Goal: Information Seeking & Learning: Learn about a topic

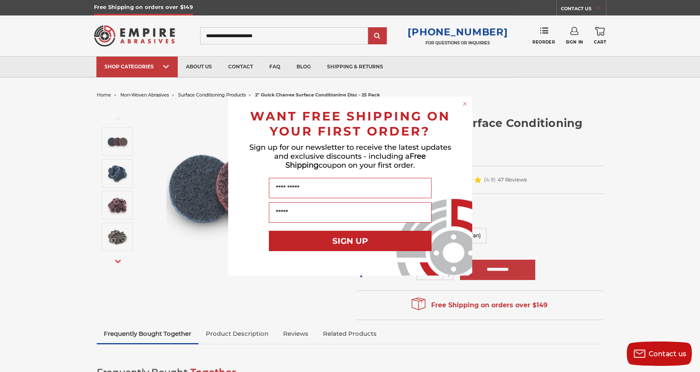
click at [465, 103] on icon "Close dialog" at bounding box center [464, 103] width 3 height 3
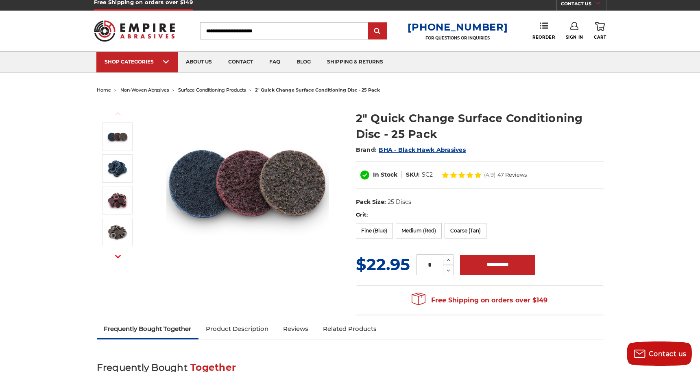
scroll to position [6, 0]
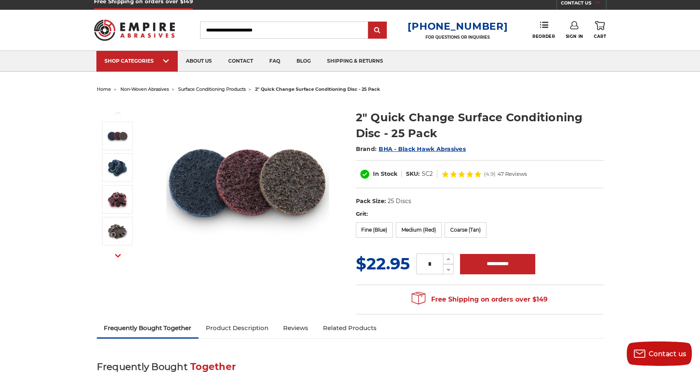
click at [241, 89] on span "surface conditioning products" at bounding box center [211, 89] width 67 height 6
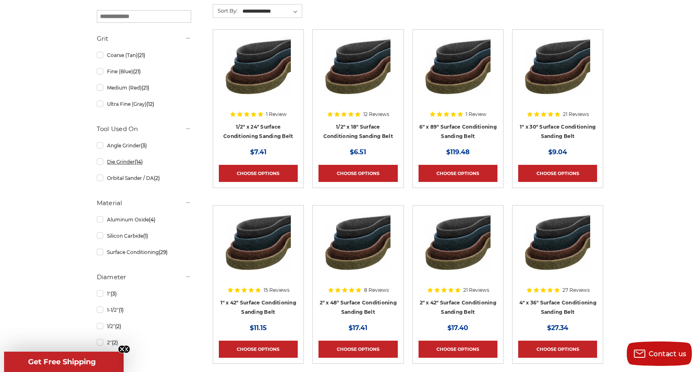
click at [101, 162] on link "Die Grinder (14)" at bounding box center [144, 162] width 94 height 14
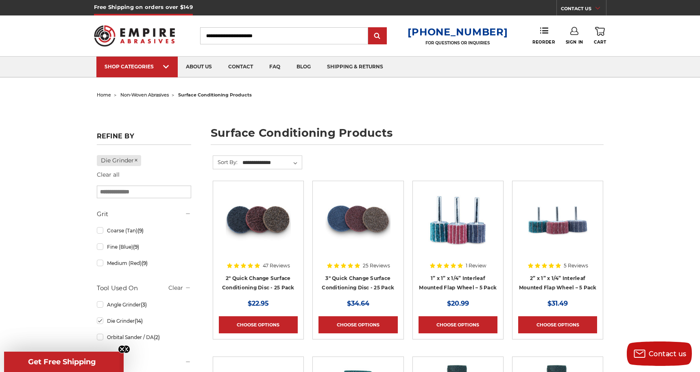
click at [148, 96] on span "non-woven abrasives" at bounding box center [144, 95] width 48 height 6
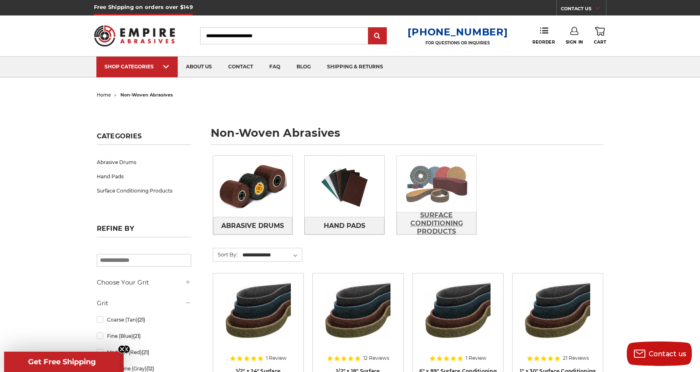
click at [434, 222] on span "Surface Conditioning Products" at bounding box center [436, 223] width 79 height 30
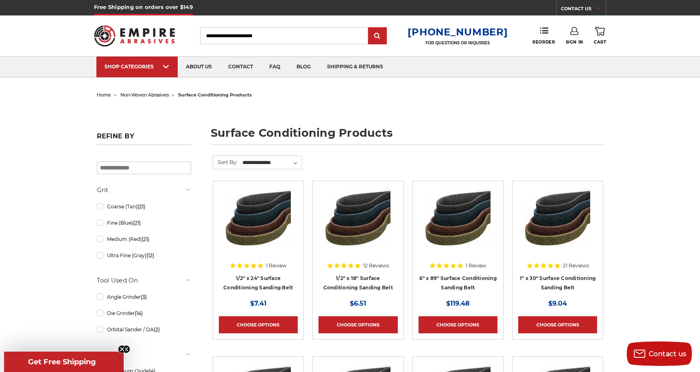
click at [107, 94] on span "home" at bounding box center [104, 95] width 14 height 6
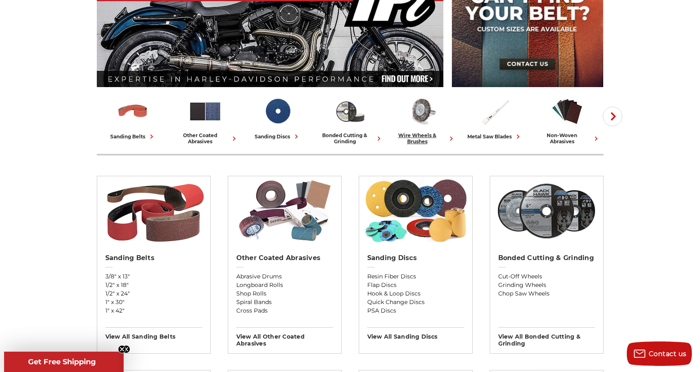
click at [421, 137] on div "wire wheels & brushes" at bounding box center [423, 138] width 66 height 12
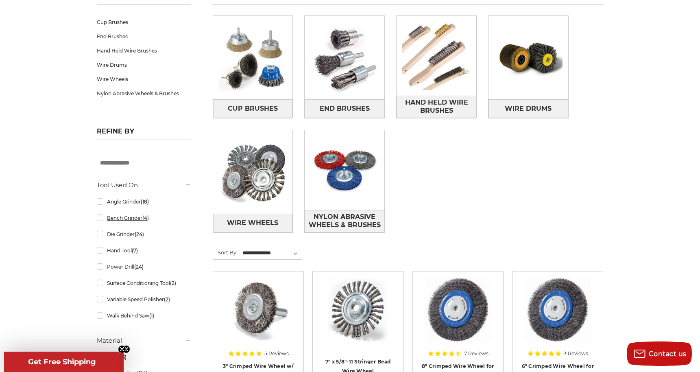
scroll to position [142, 0]
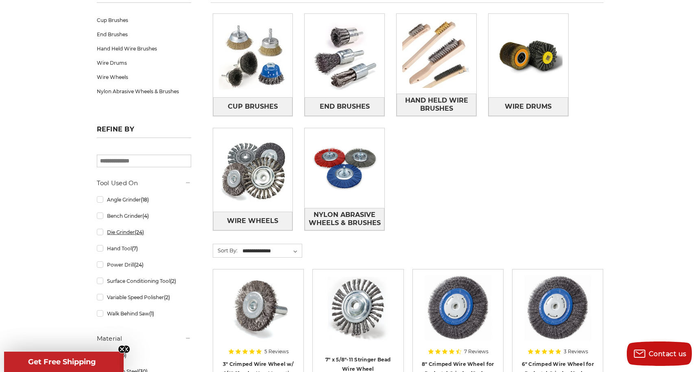
click at [100, 232] on link "Die Grinder (24)" at bounding box center [144, 232] width 94 height 14
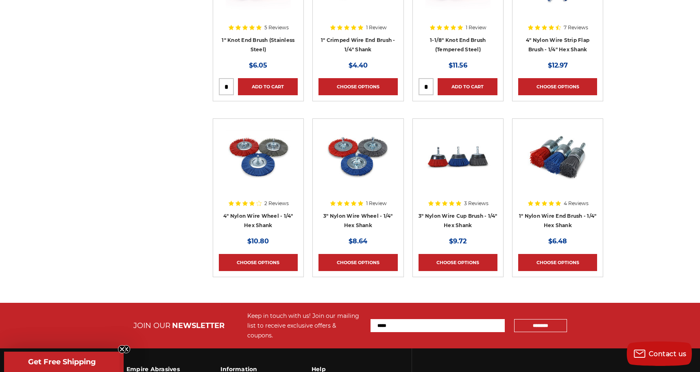
scroll to position [931, 0]
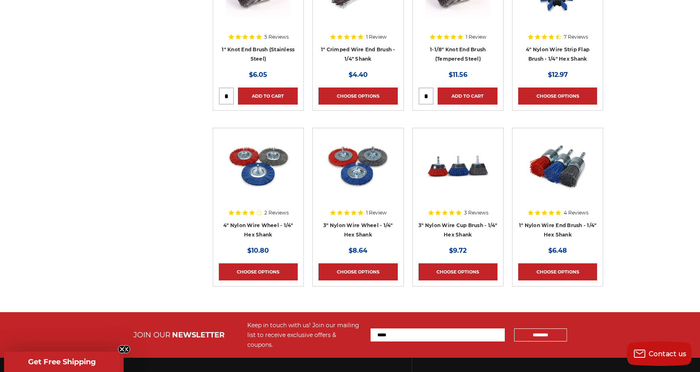
click at [556, 171] on img at bounding box center [557, 166] width 65 height 65
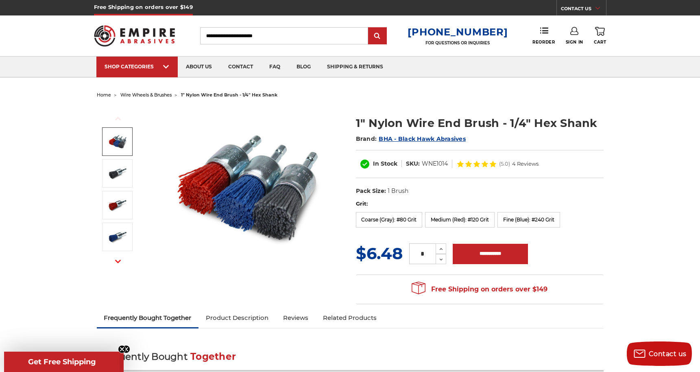
click at [149, 96] on span "wire wheels & brushes" at bounding box center [145, 95] width 51 height 6
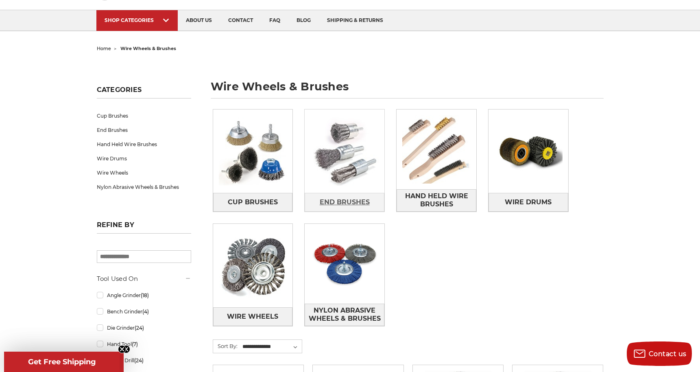
click at [337, 201] on span "End Brushes" at bounding box center [345, 202] width 50 height 14
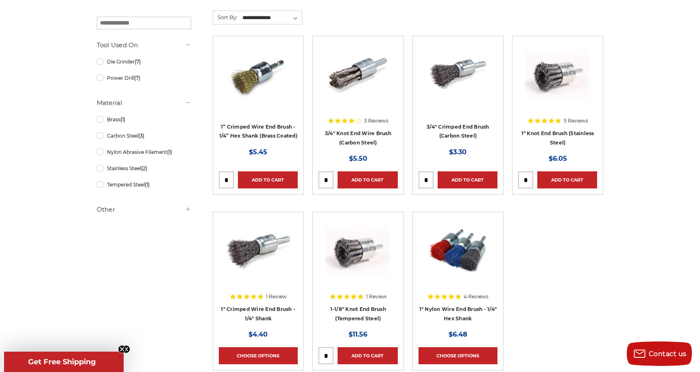
scroll to position [144, 0]
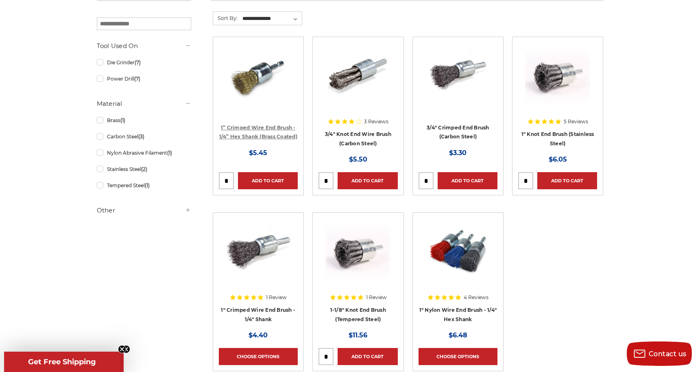
click at [262, 126] on link "1” Crimped Wire End Brush - 1/4” Hex Shank (Brass Coated)" at bounding box center [258, 131] width 78 height 15
